Goal: Transaction & Acquisition: Download file/media

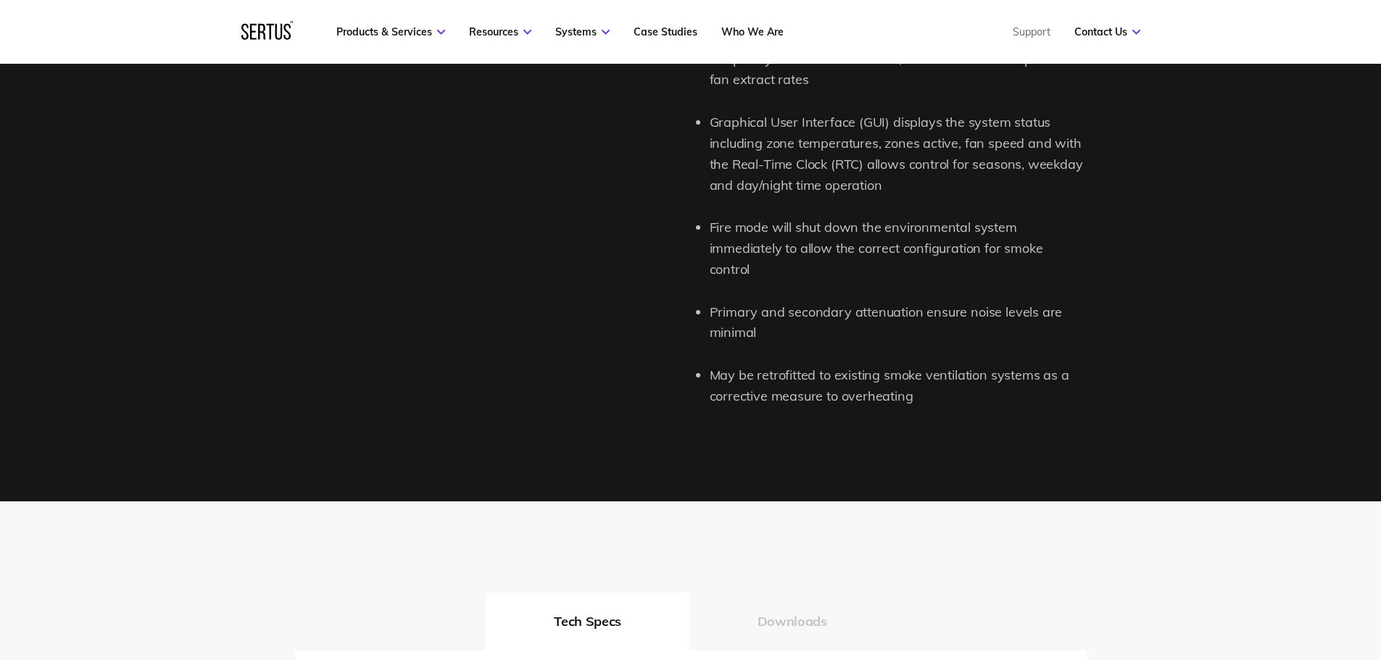
scroll to position [3093, 0]
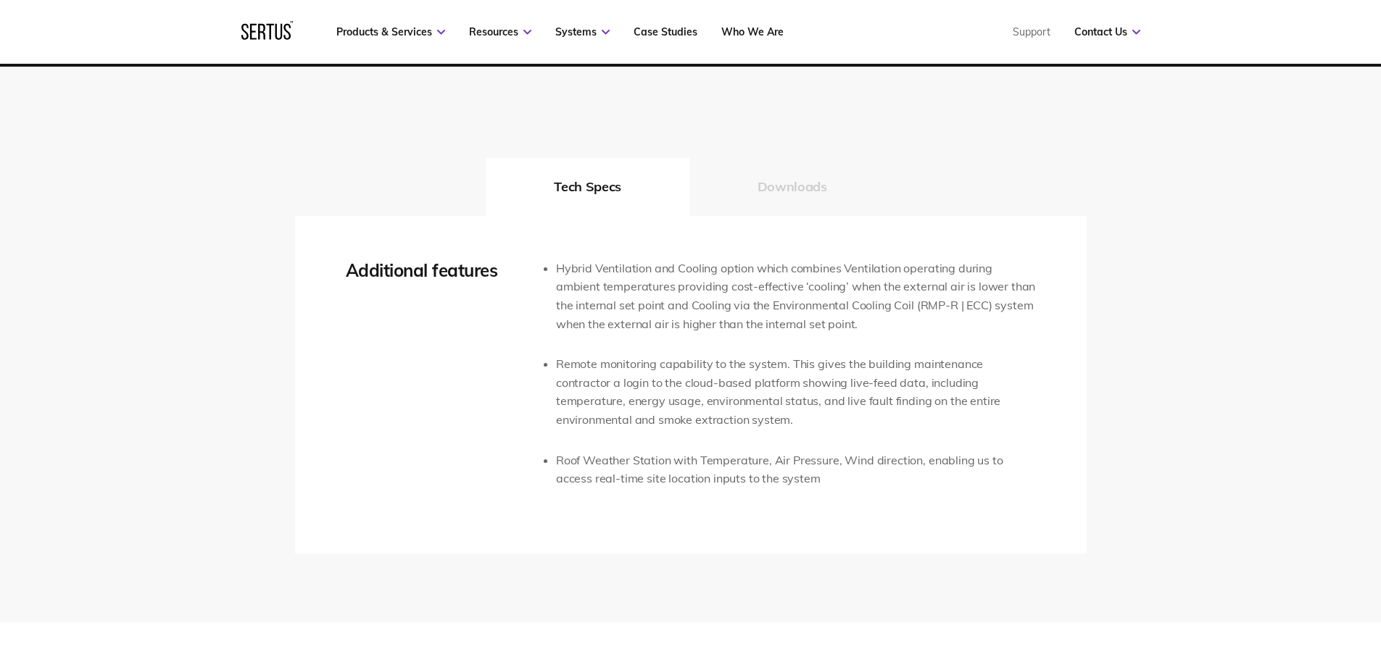
click at [745, 175] on button "Downloads" at bounding box center [792, 187] width 206 height 58
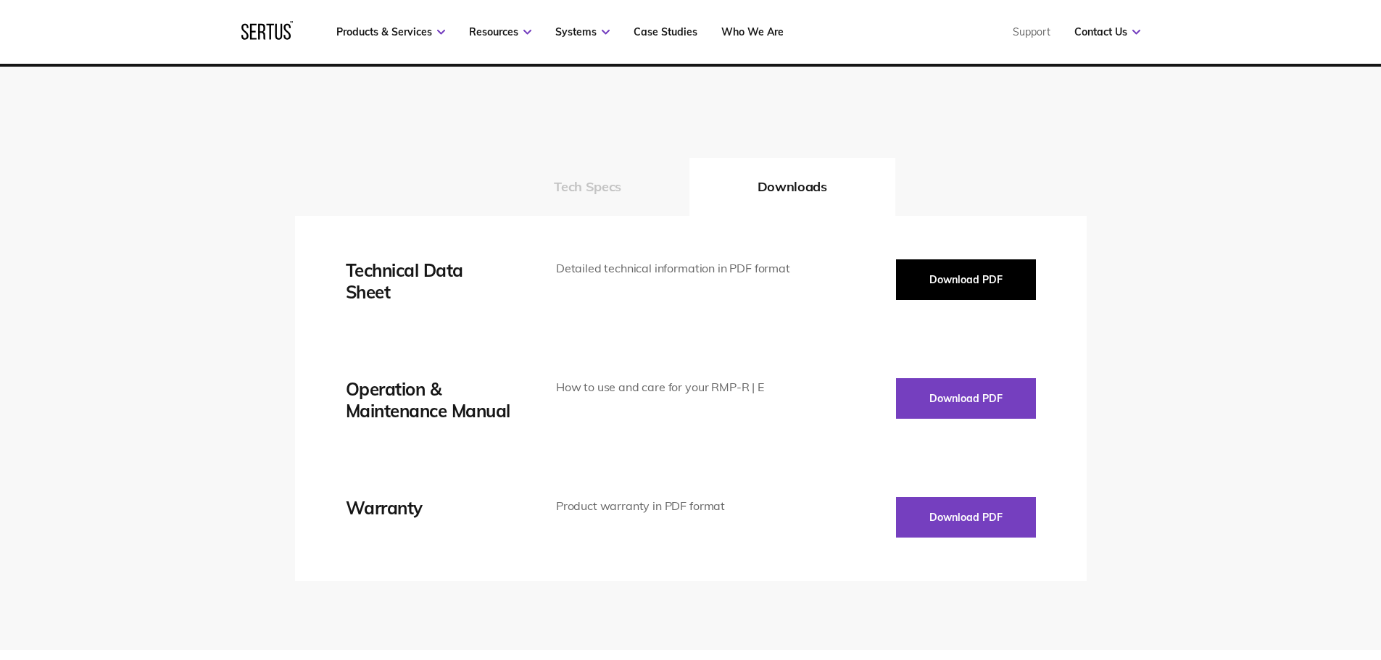
click at [960, 260] on button "Download PDF" at bounding box center [966, 280] width 140 height 41
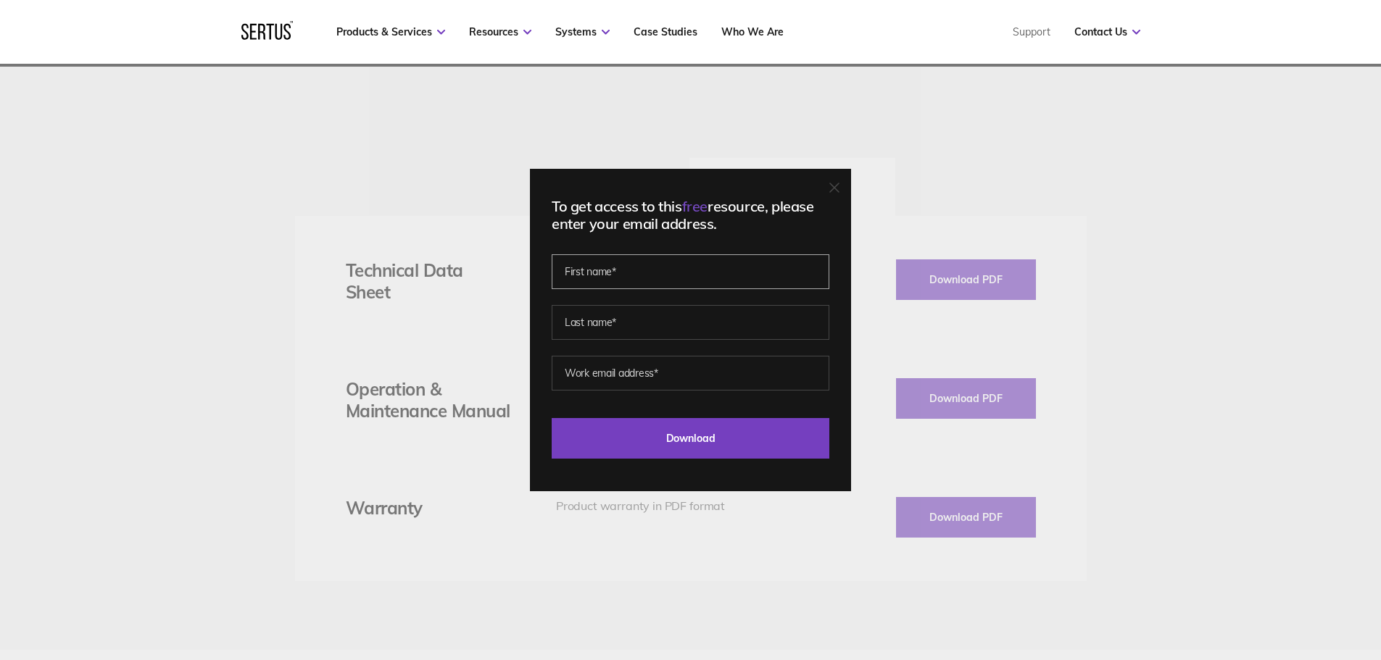
click at [681, 285] on input "text" at bounding box center [691, 271] width 278 height 35
type input "[PERSON_NAME]"
type input "Thagapillai"
click at [674, 372] on input "[EMAIL_ADDRESS][DOMAIN_NAME]" at bounding box center [691, 373] width 278 height 35
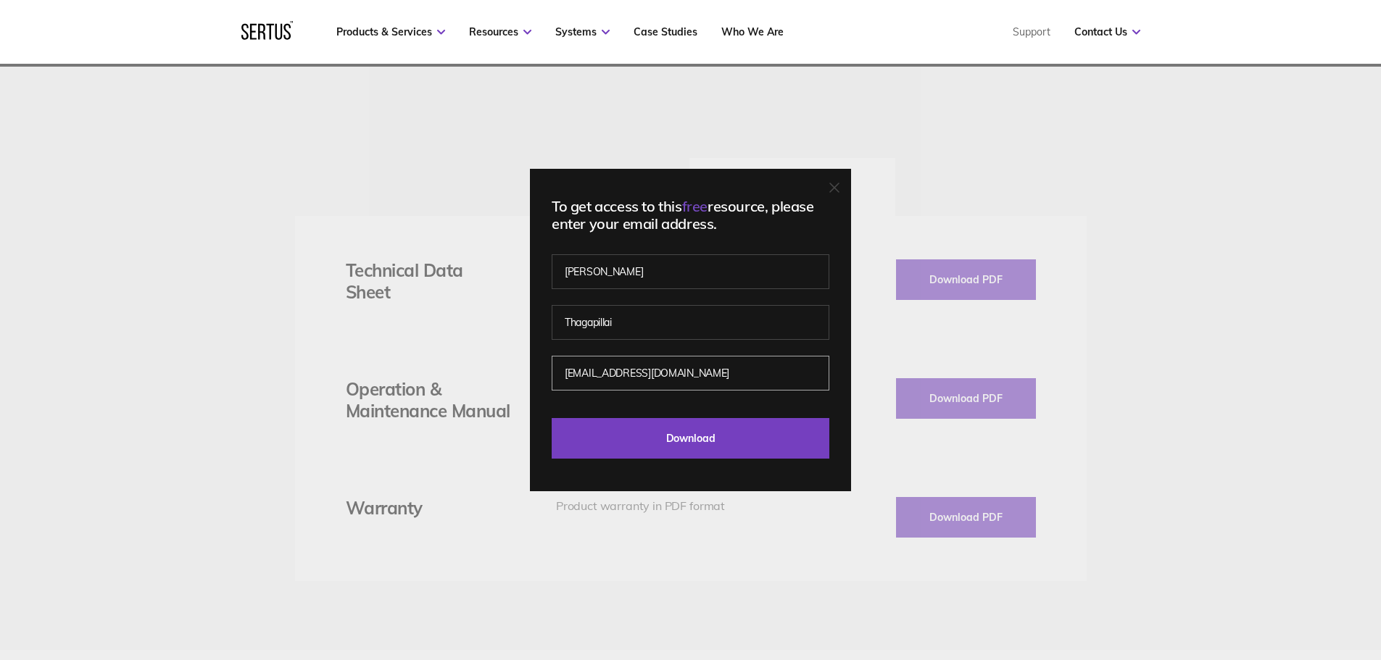
click at [674, 372] on input "[EMAIL_ADDRESS][DOMAIN_NAME]" at bounding box center [691, 373] width 278 height 35
type input "[EMAIL_ADDRESS][DOMAIN_NAME]"
click at [718, 441] on input "Download" at bounding box center [691, 438] width 278 height 41
